Goal: Communication & Community: Connect with others

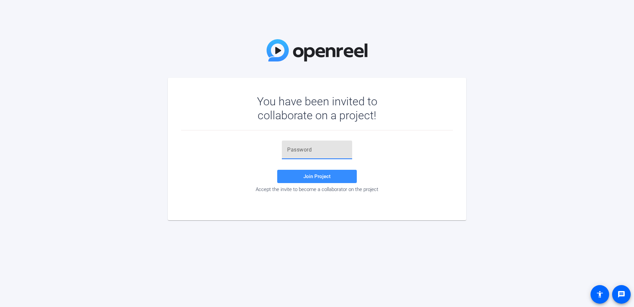
paste input "r]6D,_"
type input "r]6D,_"
click at [312, 180] on span at bounding box center [317, 176] width 80 height 16
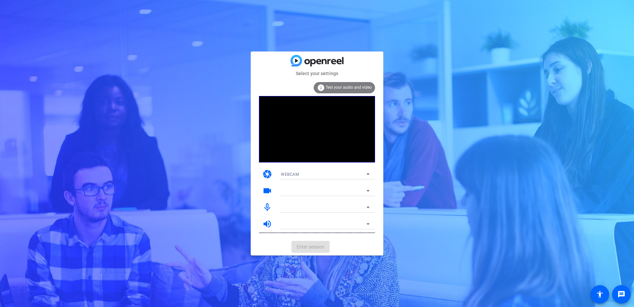
click at [293, 176] on div "WEBCAM" at bounding box center [324, 174] width 86 height 8
click at [221, 181] on div at bounding box center [317, 153] width 634 height 307
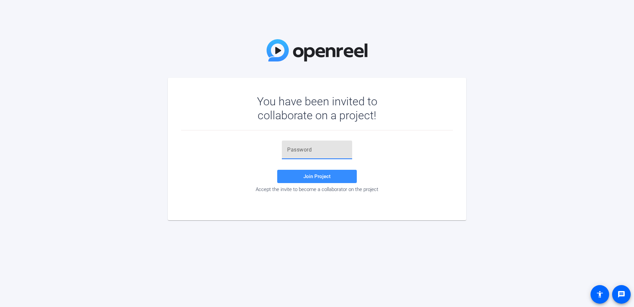
paste input "r]6D,_"
type input "r]6D,_"
click at [324, 175] on span "Join Project" at bounding box center [317, 176] width 27 height 6
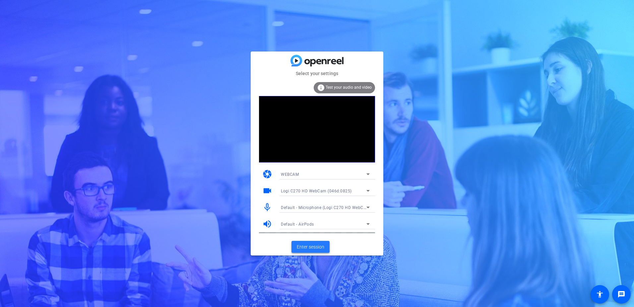
click at [310, 246] on span "Enter session" at bounding box center [311, 246] width 28 height 7
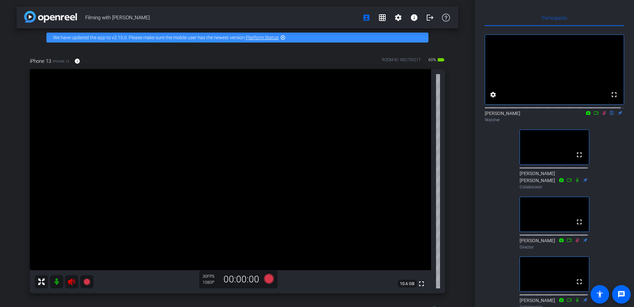
click at [598, 140] on div "fullscreen settings [PERSON_NAME] flip Watcher fullscreen [PERSON_NAME] [PERSON…" at bounding box center [554, 168] width 139 height 285
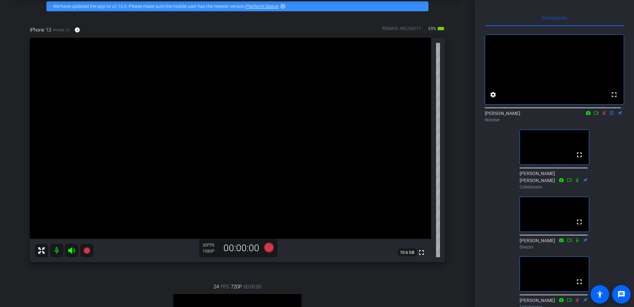
scroll to position [31, 0]
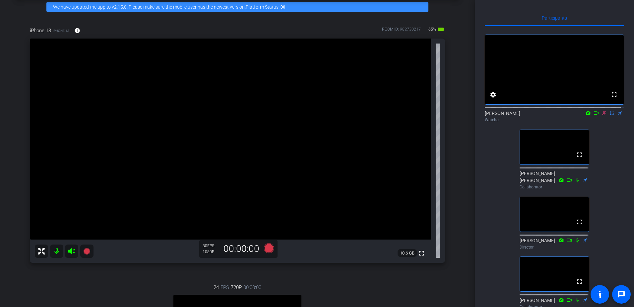
click at [594, 115] on icon at bounding box center [596, 112] width 5 height 5
